Goal: Transaction & Acquisition: Purchase product/service

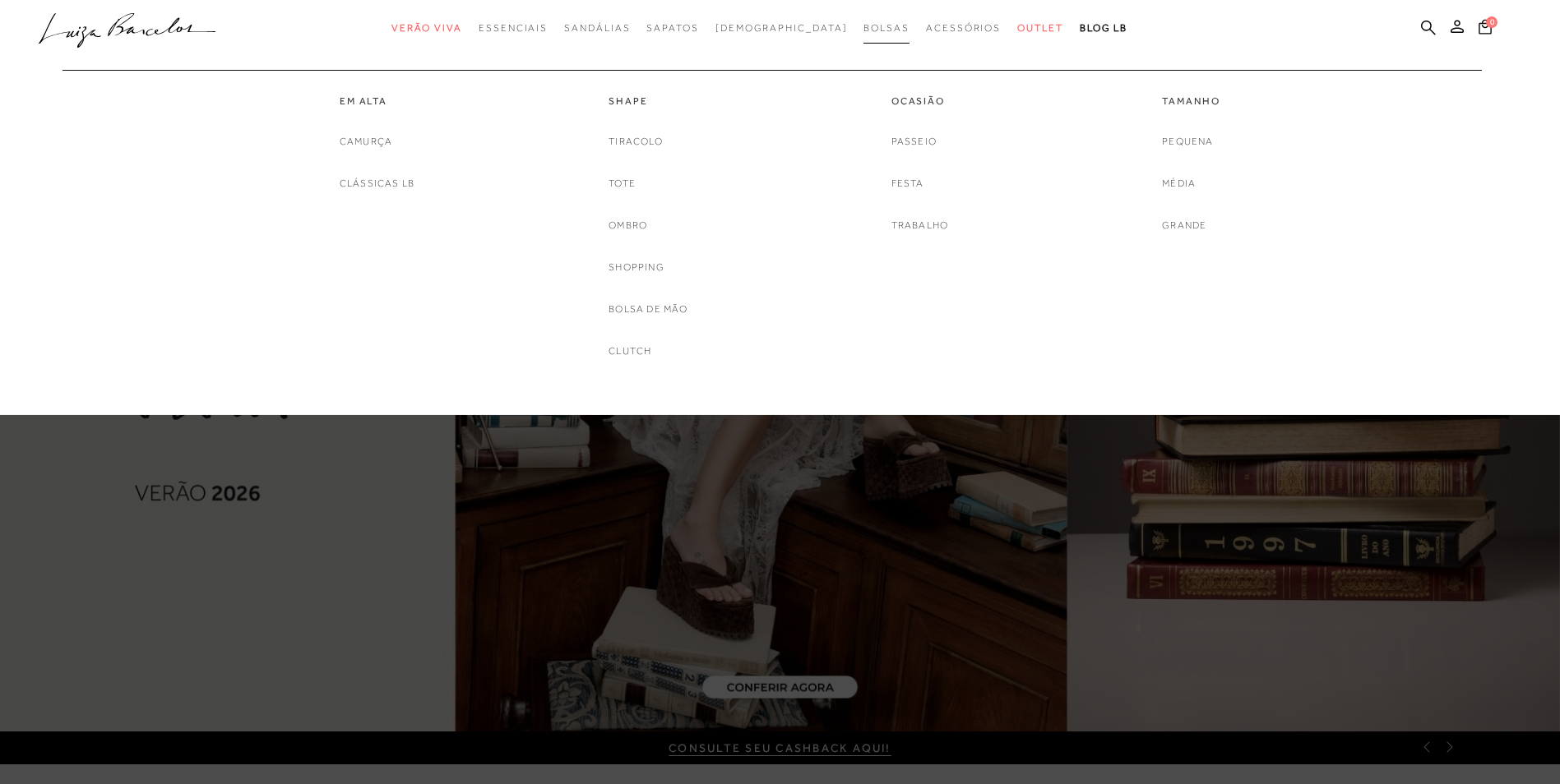
click at [863, 25] on span "Bolsas" at bounding box center [886, 28] width 46 height 12
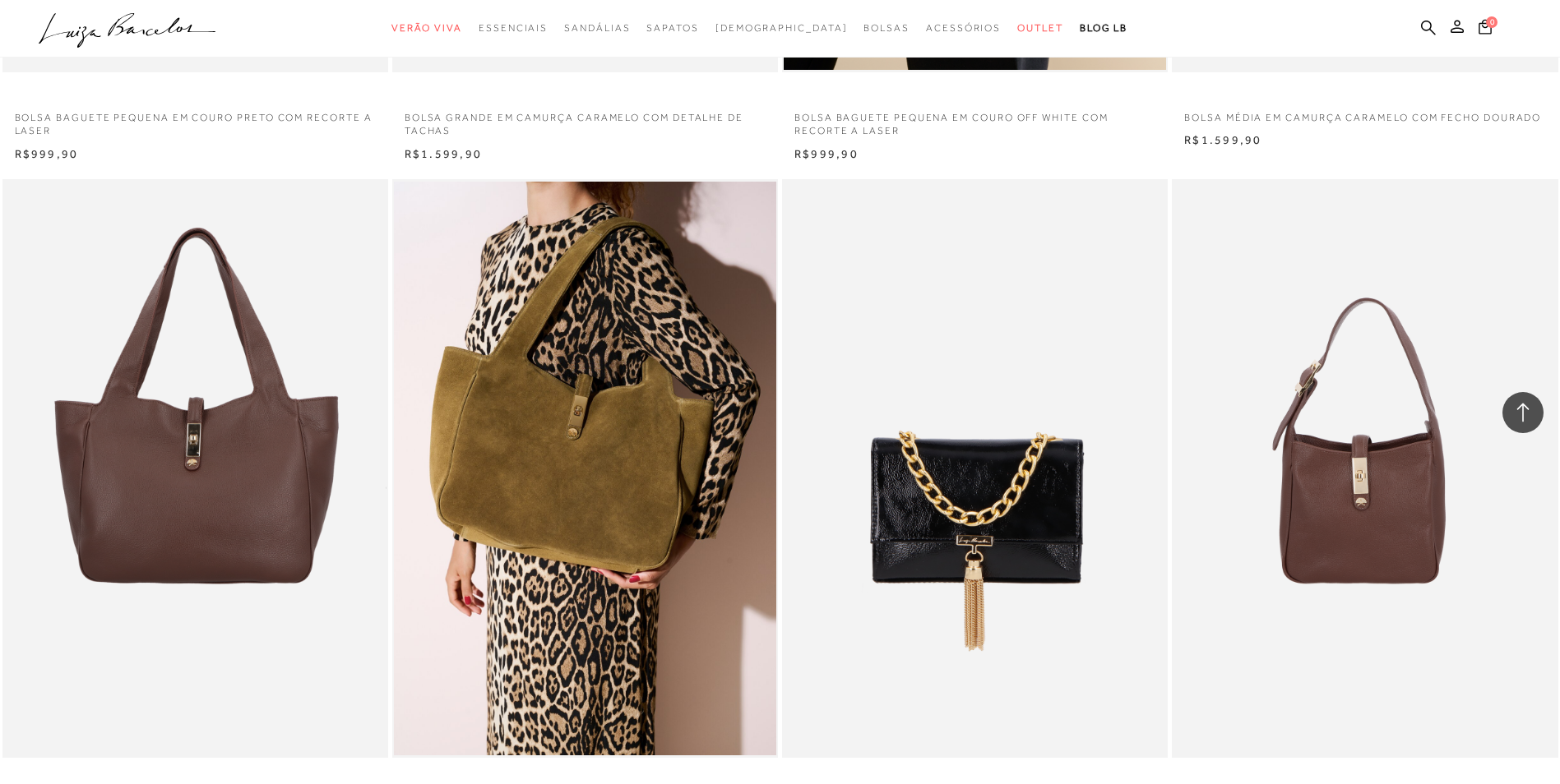
scroll to position [3863, 0]
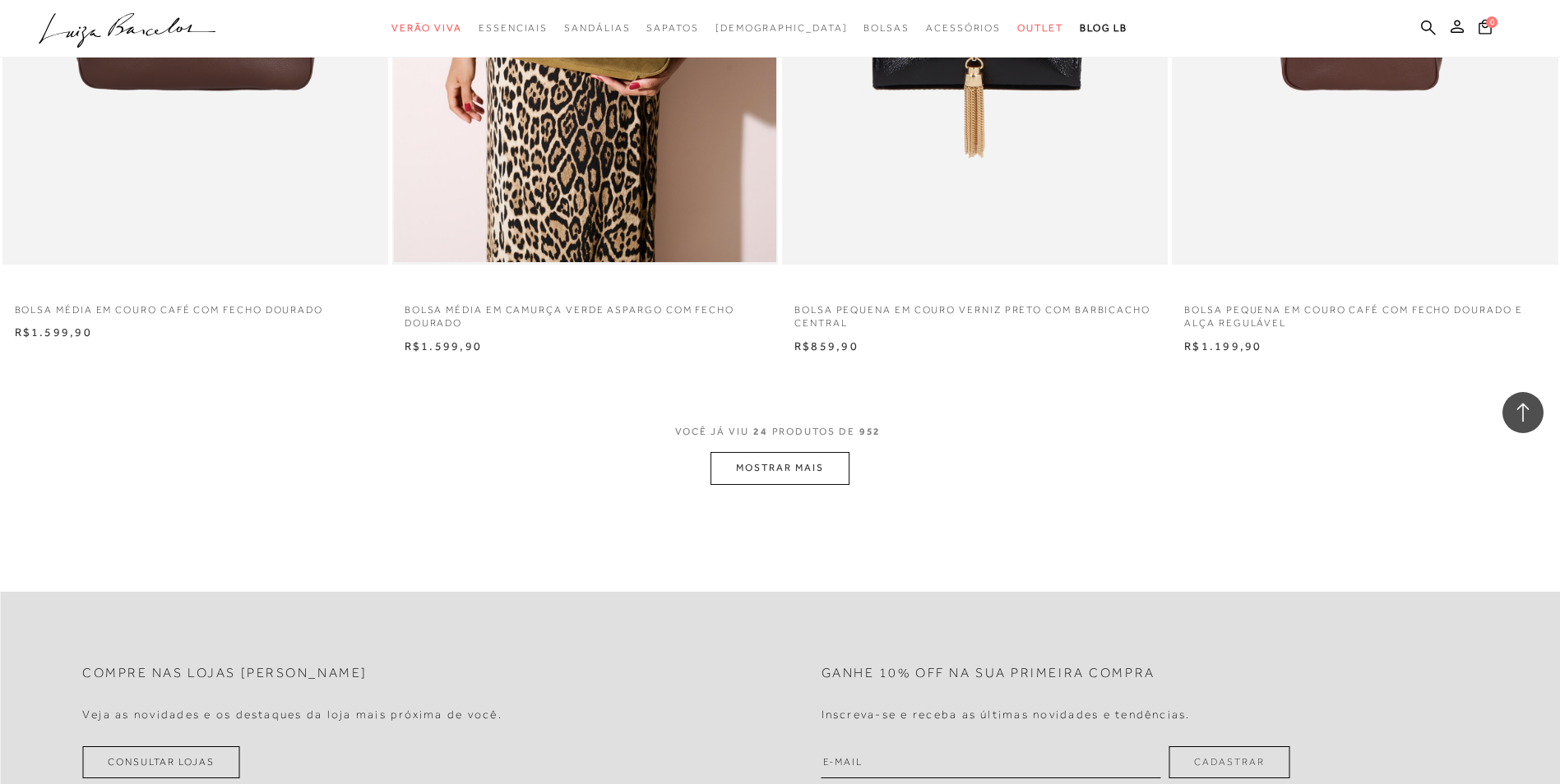
click at [806, 474] on button "MOSTRAR MAIS" at bounding box center [779, 467] width 138 height 32
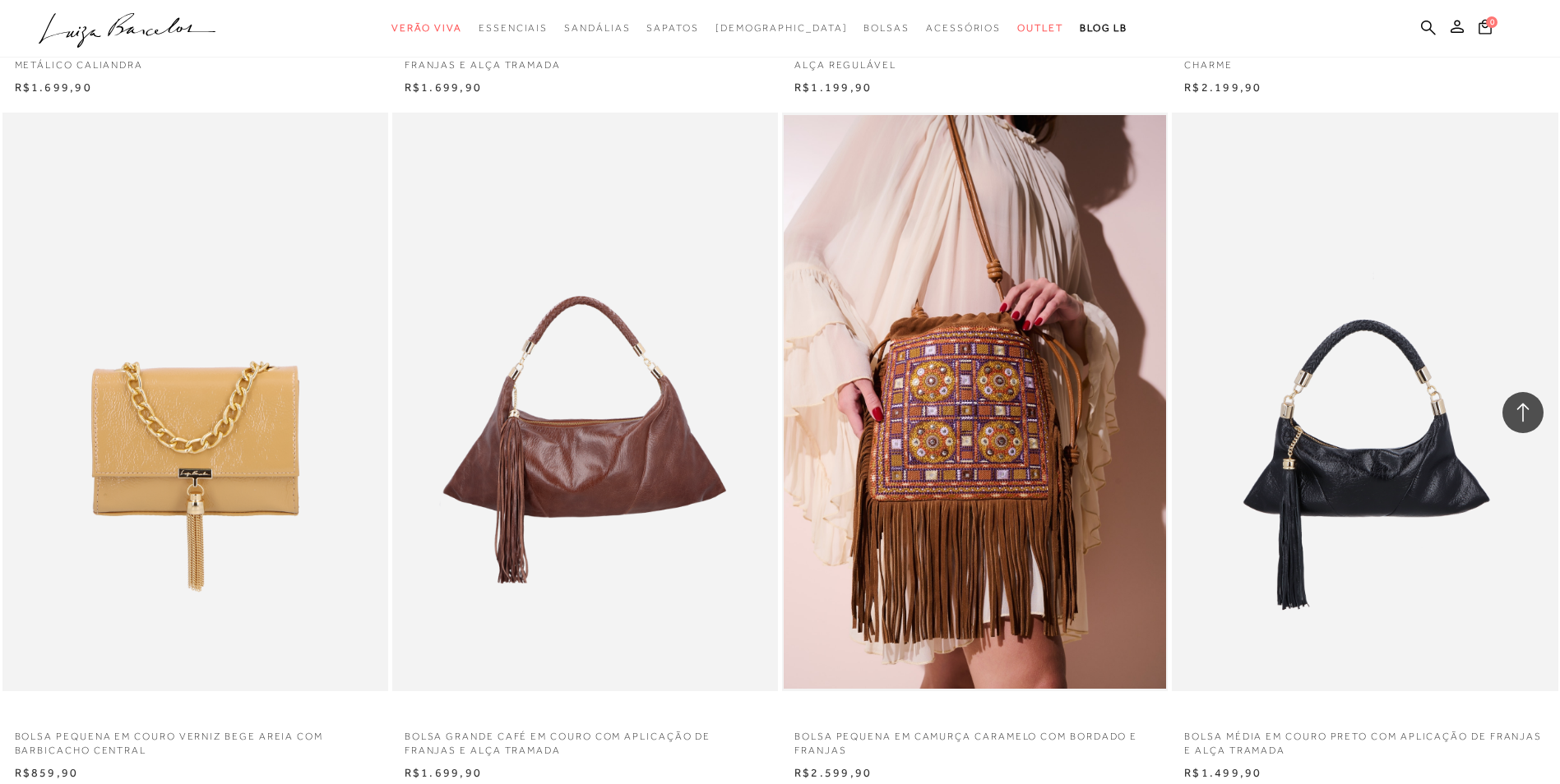
scroll to position [7727, 0]
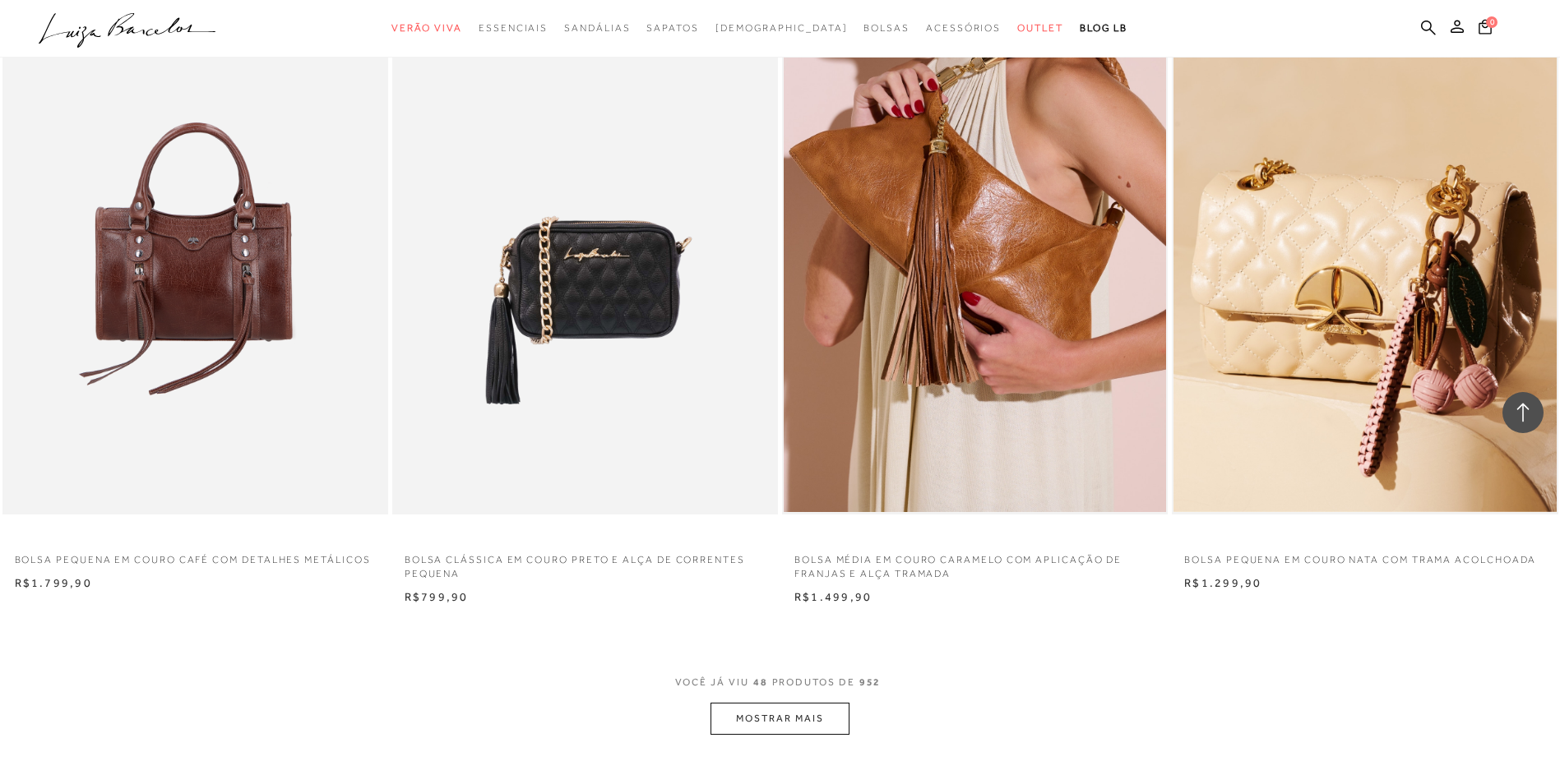
click at [820, 721] on button "MOSTRAR MAIS" at bounding box center [779, 719] width 138 height 32
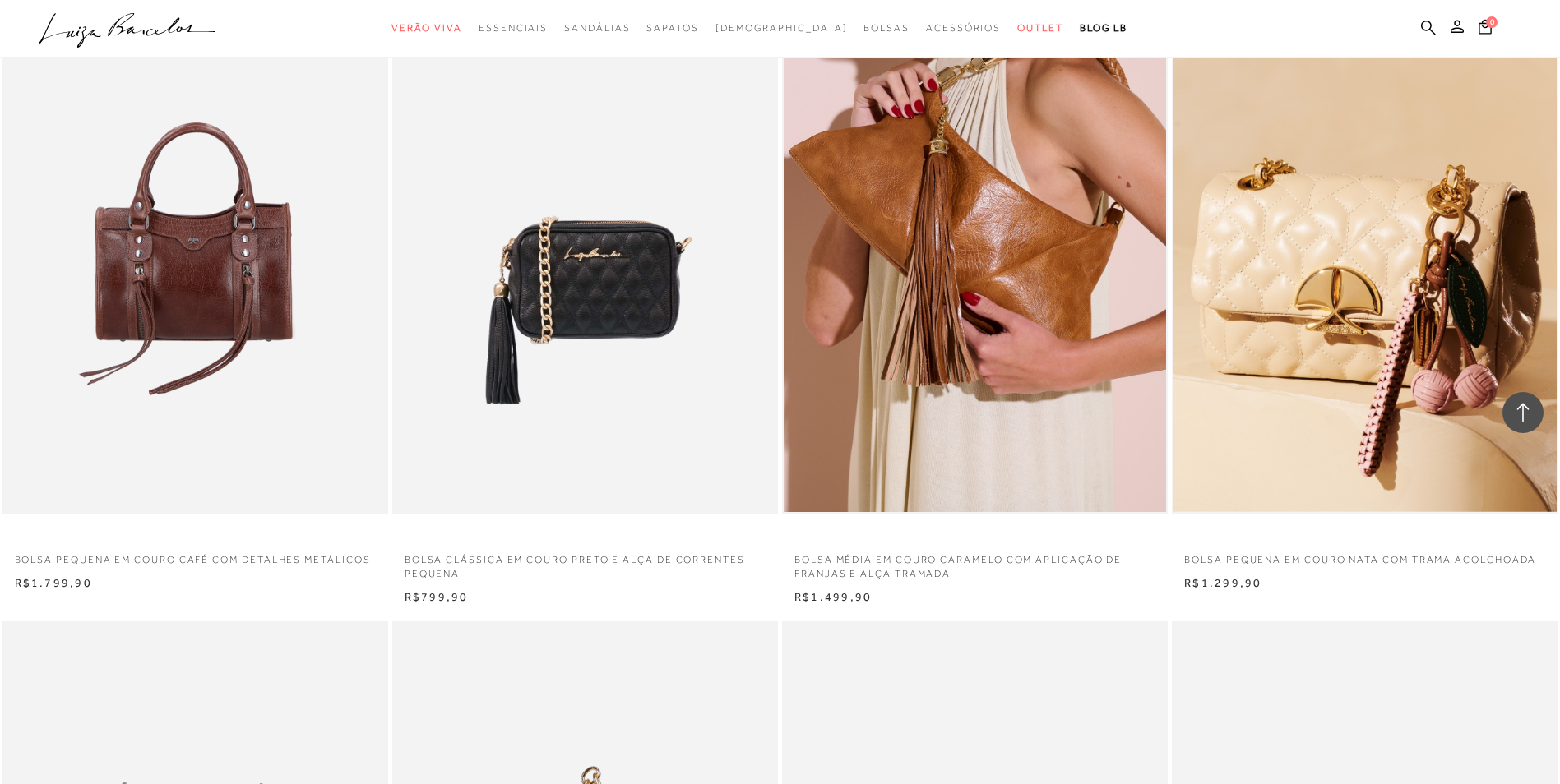
scroll to position [8056, 0]
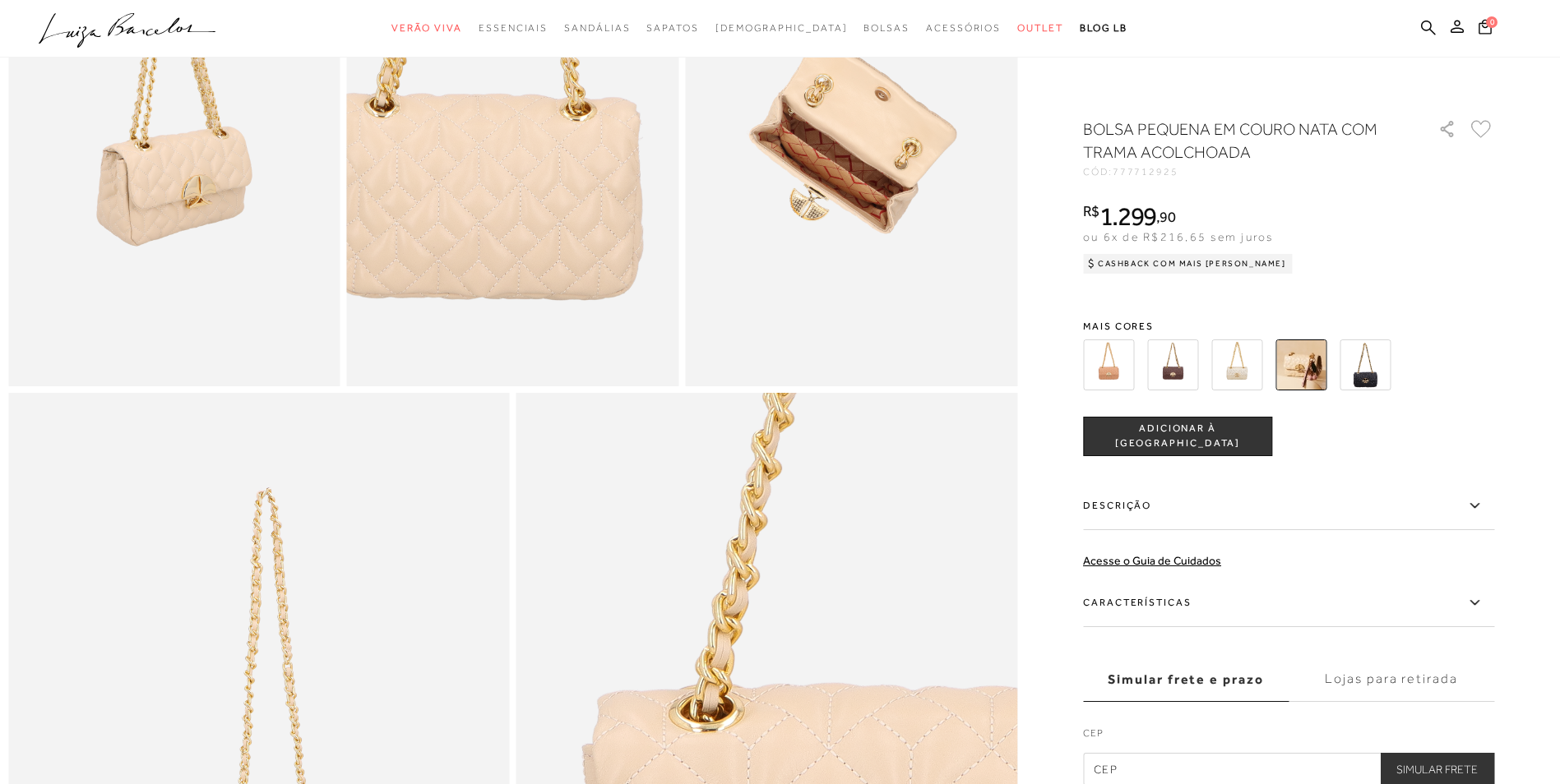
scroll to position [1069, 0]
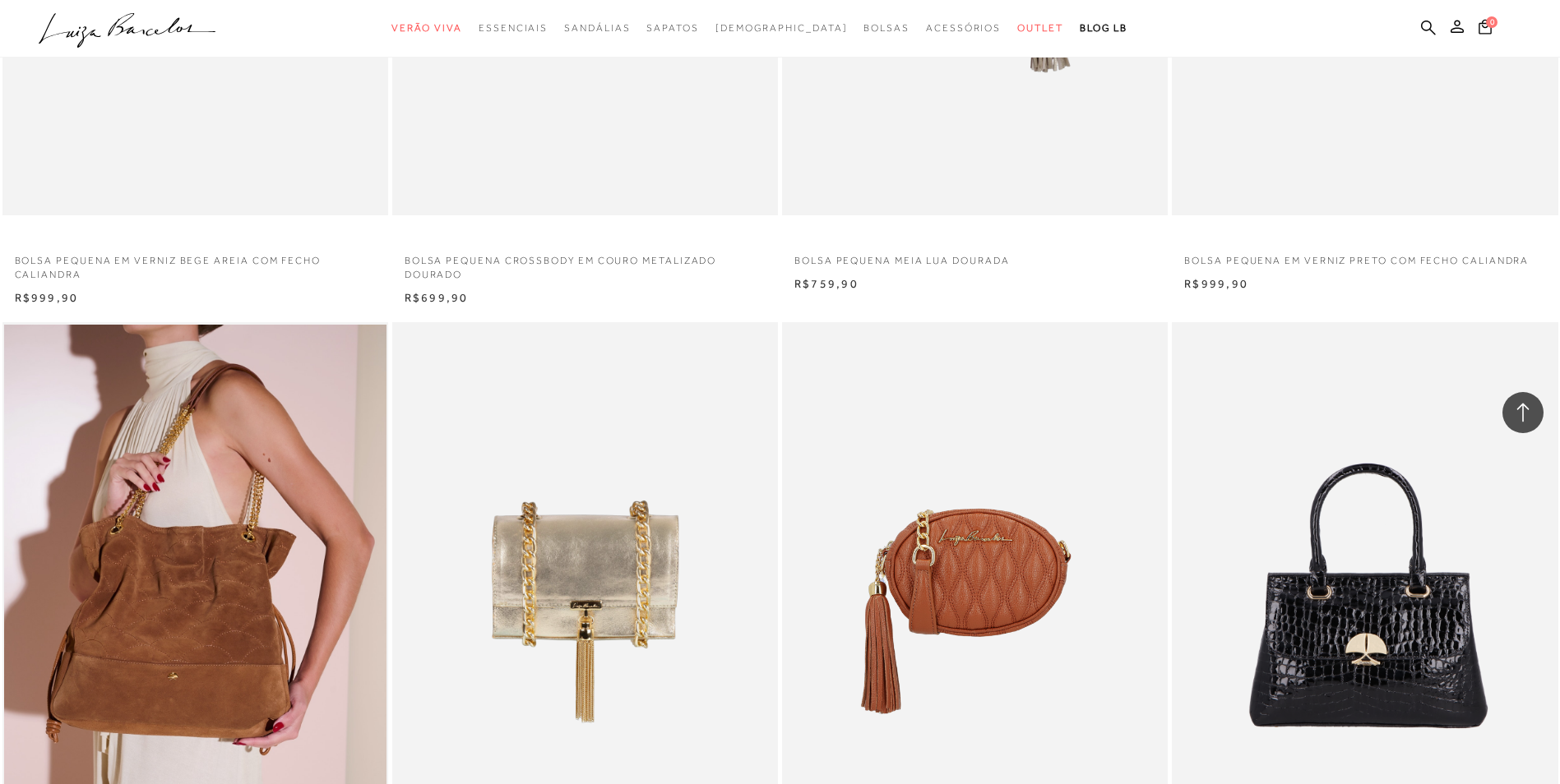
scroll to position [11097, 0]
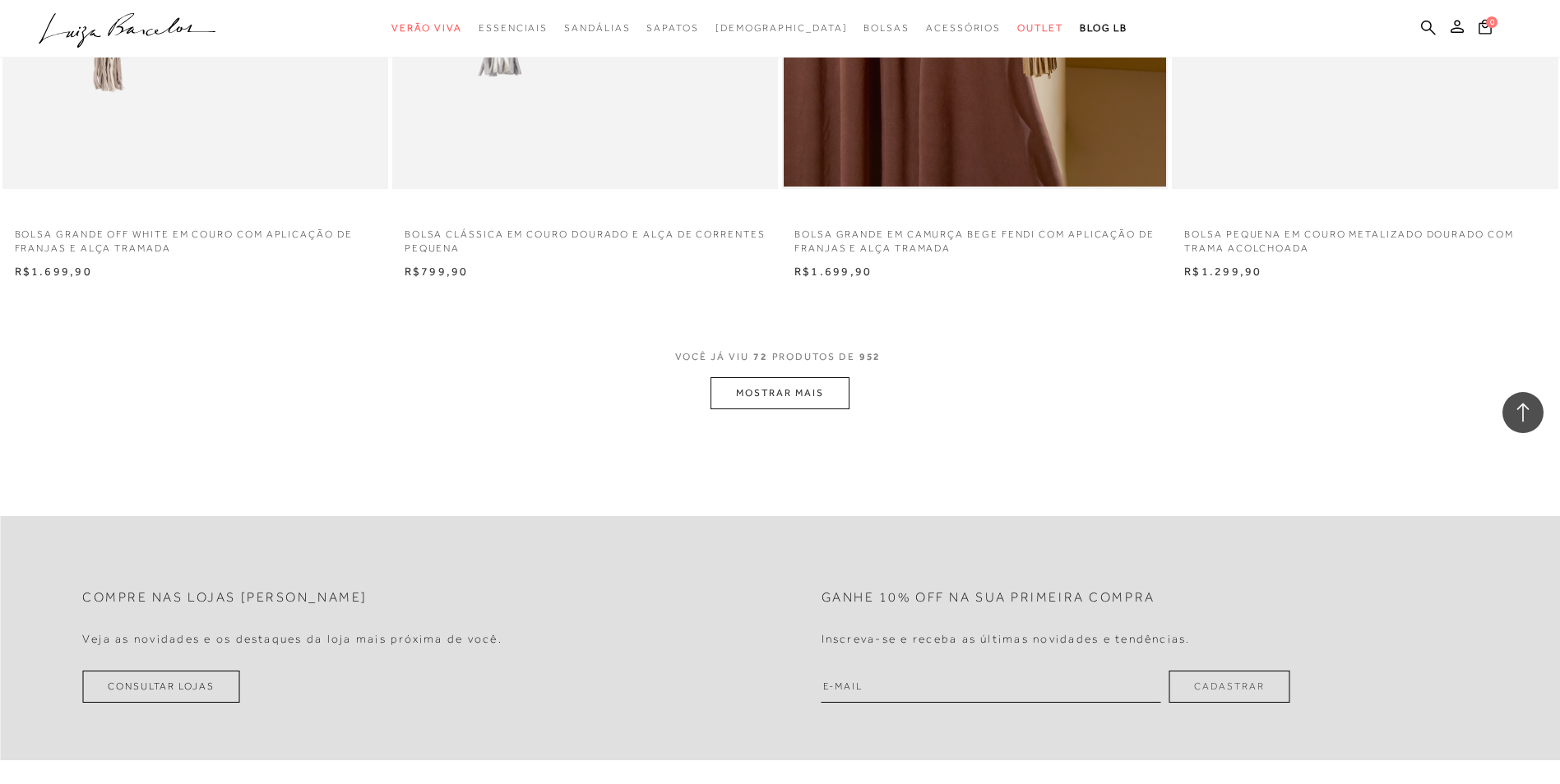
click at [795, 387] on button "MOSTRAR MAIS" at bounding box center [779, 393] width 138 height 32
